Goal: Task Accomplishment & Management: Complete application form

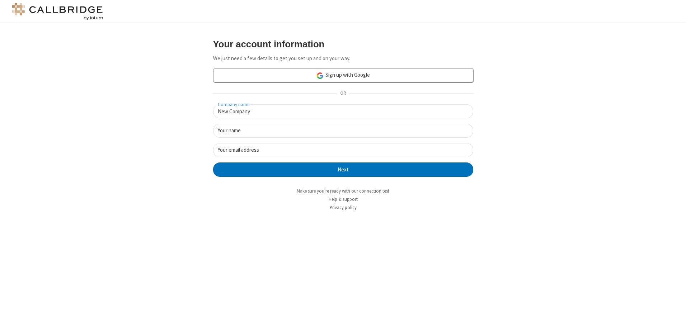
type input "New Company"
type input "New User"
type input "[EMAIL_ADDRESS][DOMAIN_NAME]"
click button "Next" at bounding box center [343, 170] width 260 height 14
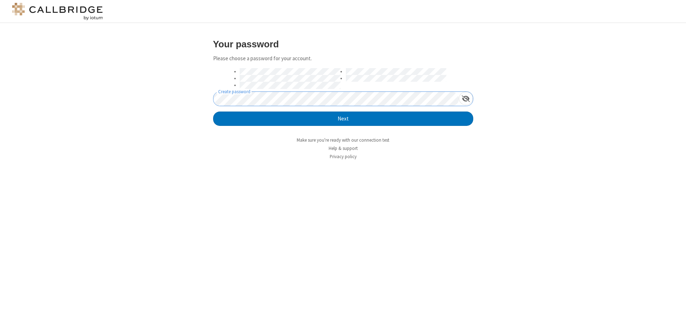
click button "Next" at bounding box center [343, 119] width 260 height 14
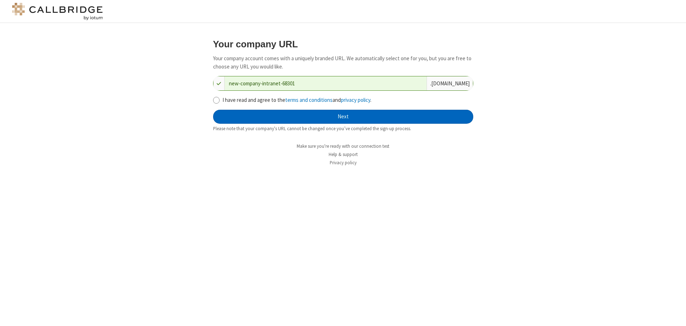
click at [343, 117] on button "Next" at bounding box center [343, 117] width 260 height 14
